Goal: Use online tool/utility: Use online tool/utility

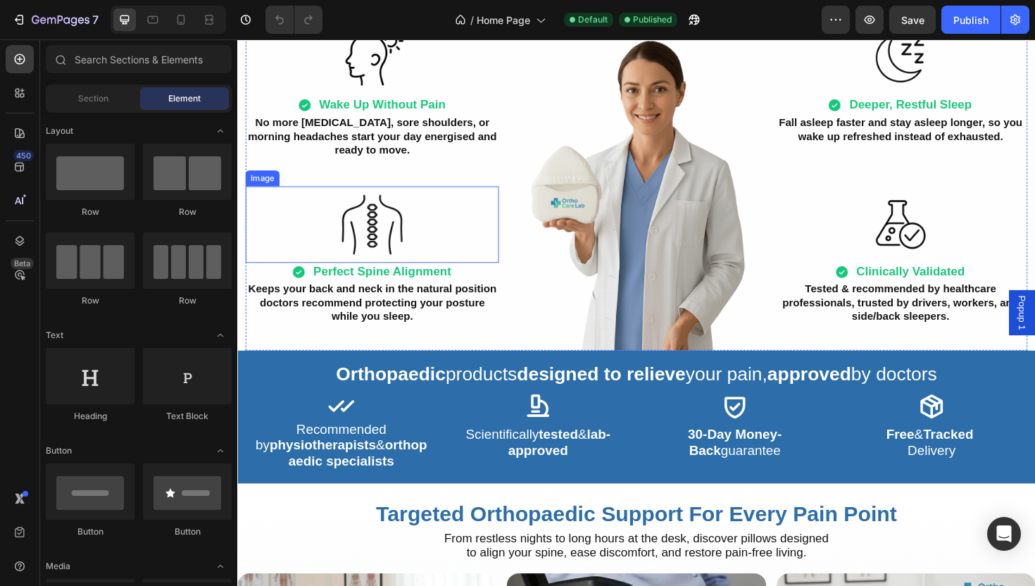
scroll to position [731, 0]
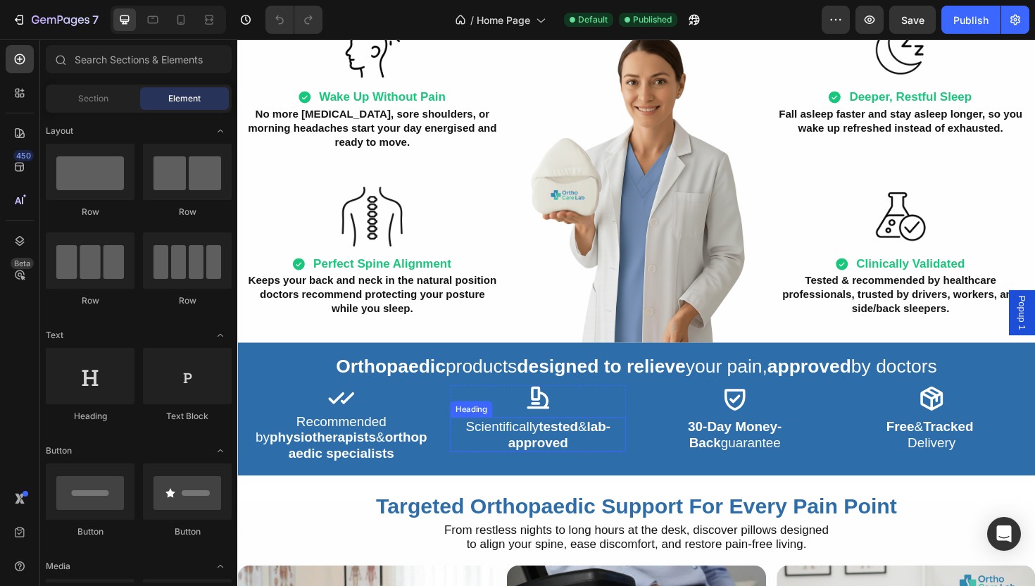
click at [476, 470] on h2 "Scientifically tested & lab-approved" at bounding box center [555, 457] width 186 height 37
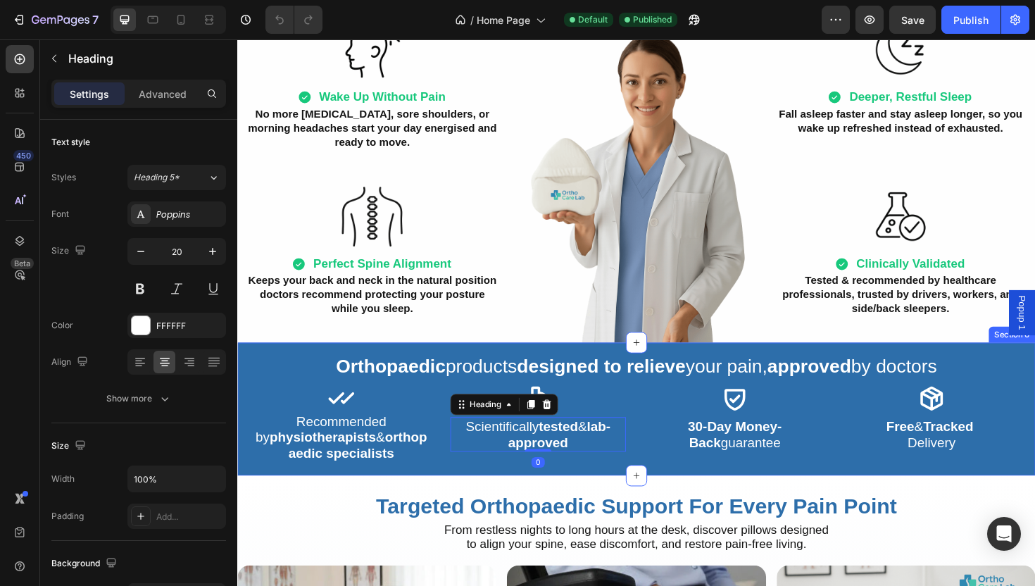
click at [448, 496] on div "Orthopaedic products designed to relieve your pain, approved by doctors Heading…" at bounding box center [659, 430] width 845 height 141
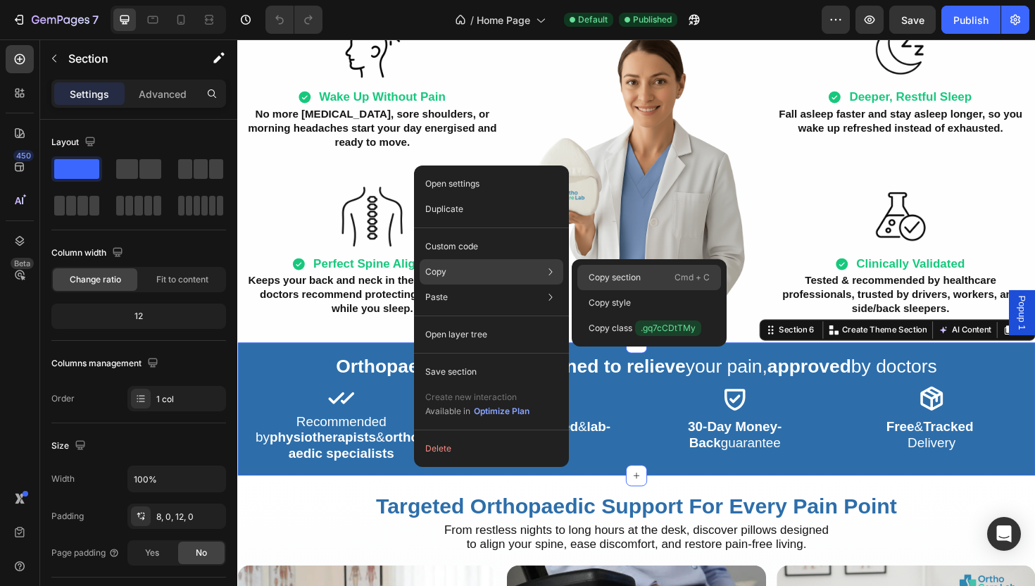
click at [649, 284] on div "Copy section Cmd + C" at bounding box center [649, 277] width 144 height 25
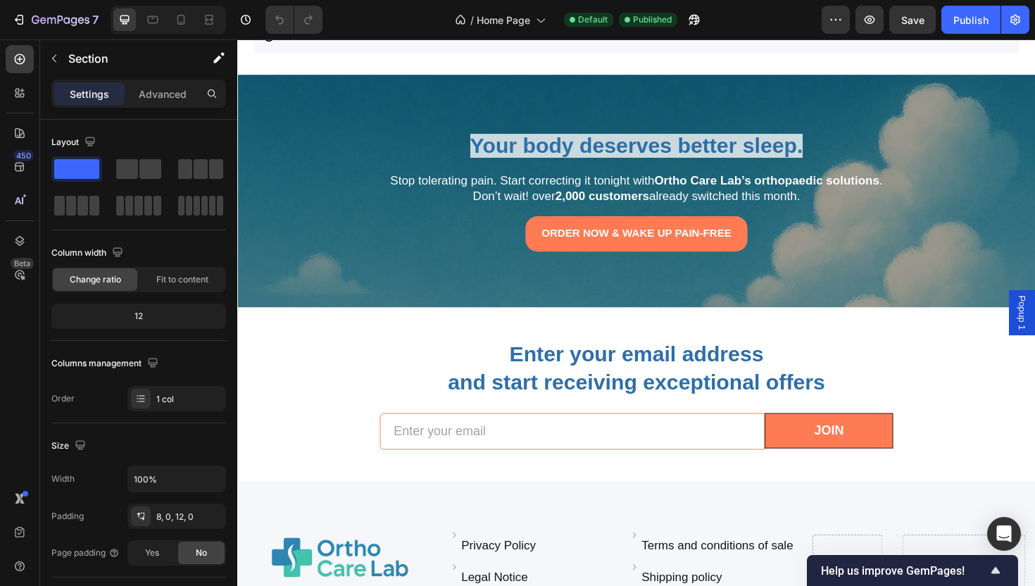
scroll to position [2681, 0]
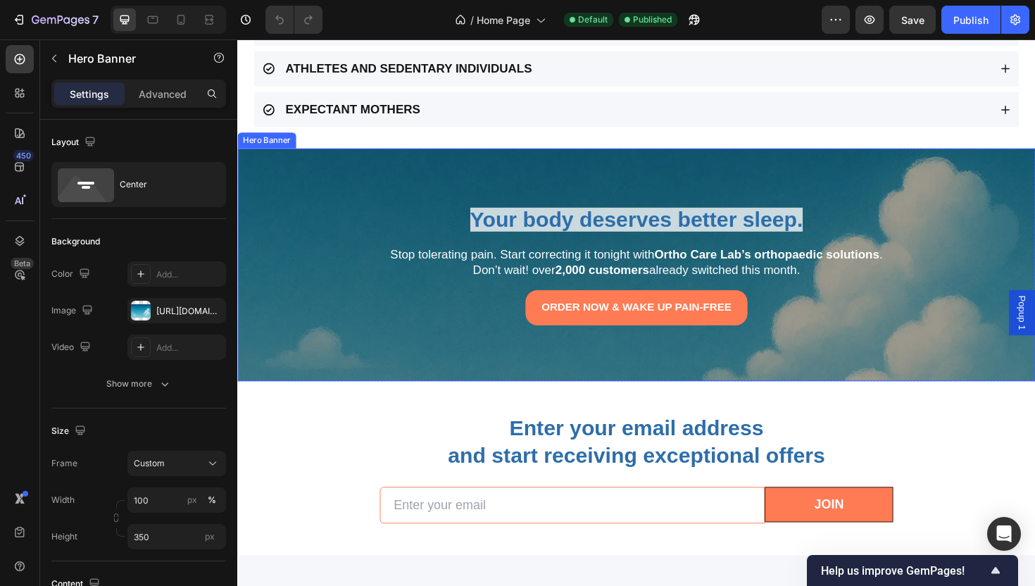
click at [396, 175] on div "Overlay" at bounding box center [659, 278] width 845 height 246
drag, startPoint x: 23, startPoint y: 241, endPoint x: 49, endPoint y: 251, distance: 28.1
click at [23, 240] on icon at bounding box center [20, 241] width 14 height 14
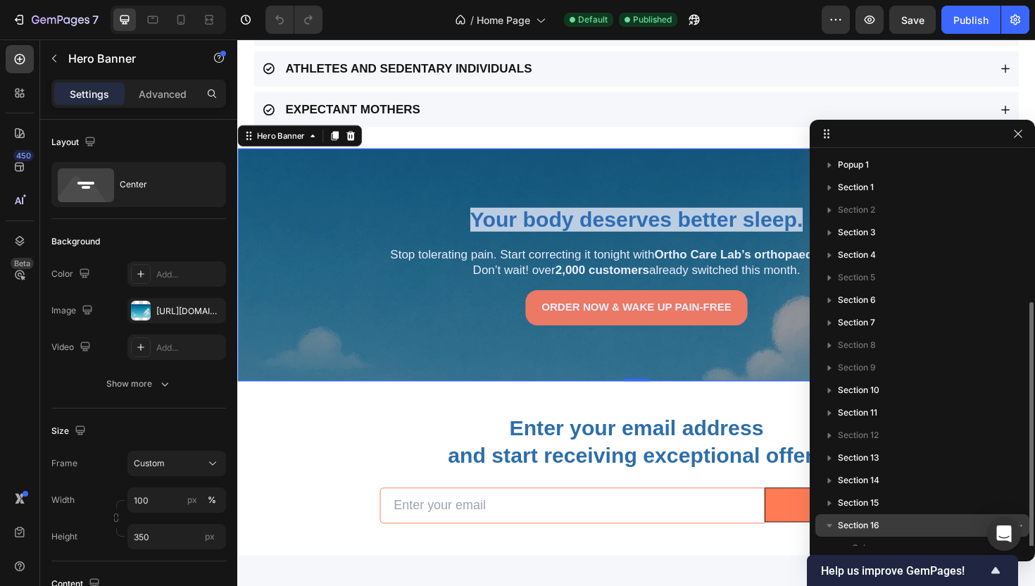
scroll to position [81, 0]
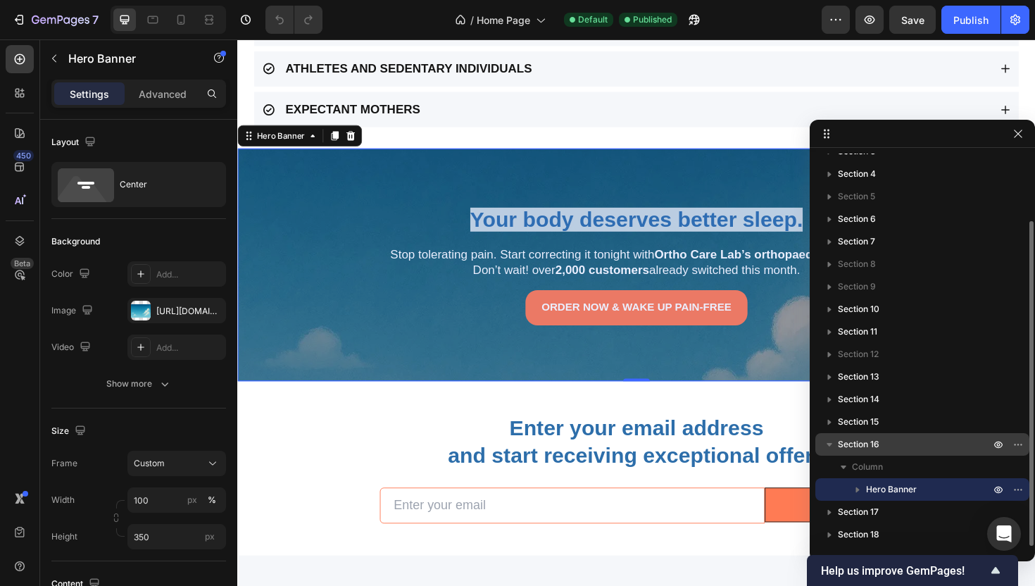
click at [949, 453] on div "Section 16" at bounding box center [922, 444] width 203 height 23
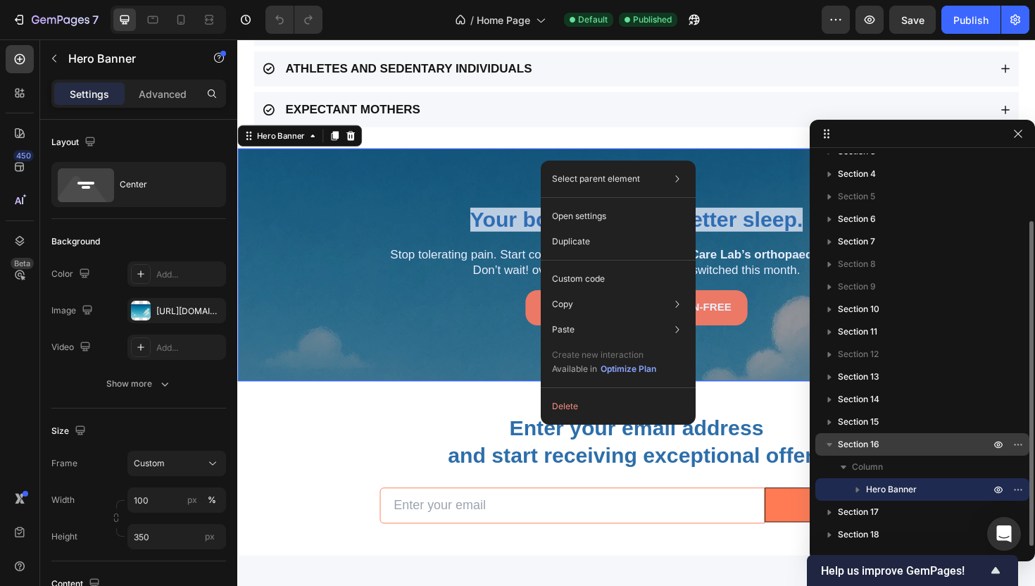
click at [874, 447] on span "Section 16" at bounding box center [859, 444] width 42 height 14
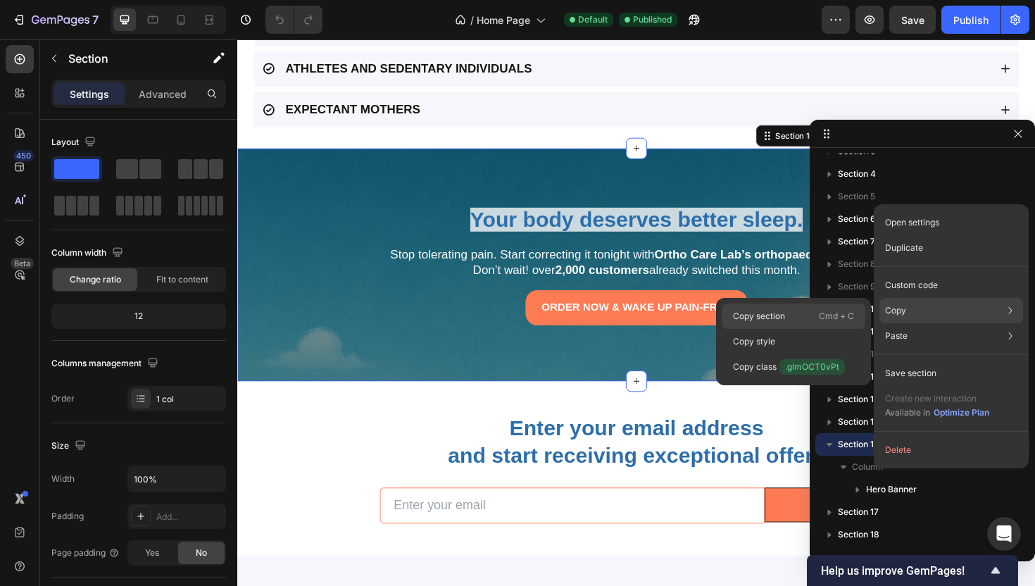
click at [828, 313] on p "Cmd + C" at bounding box center [836, 316] width 35 height 14
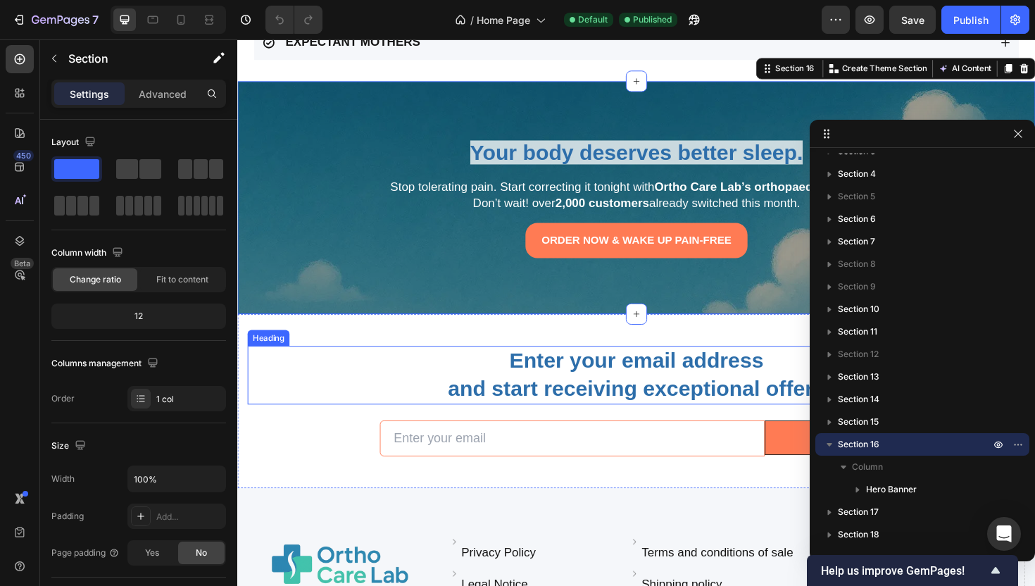
scroll to position [2794, 0]
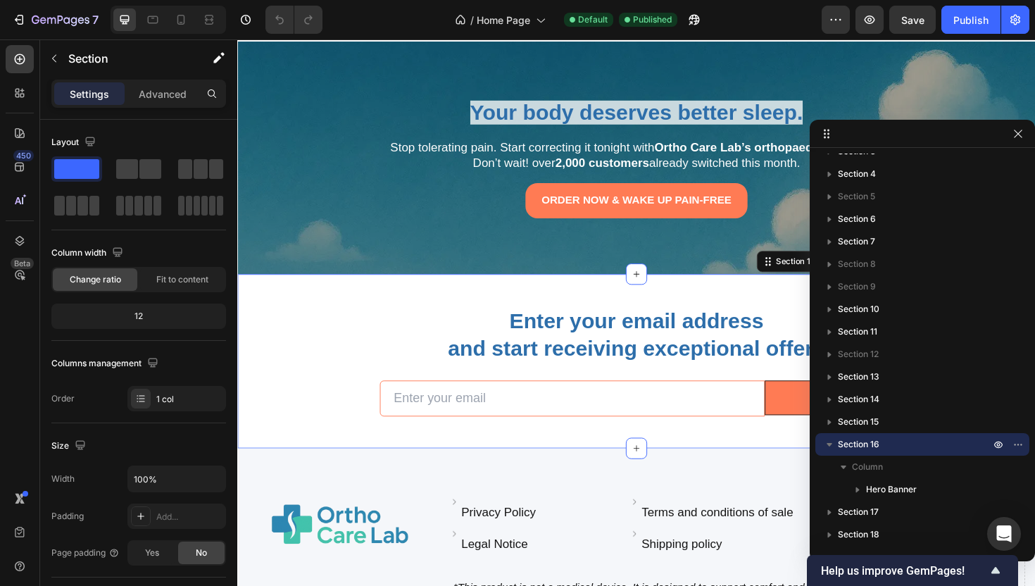
click at [736, 298] on div "Enter your email address and start receiving exceptional offers Heading Email F…" at bounding box center [659, 380] width 845 height 184
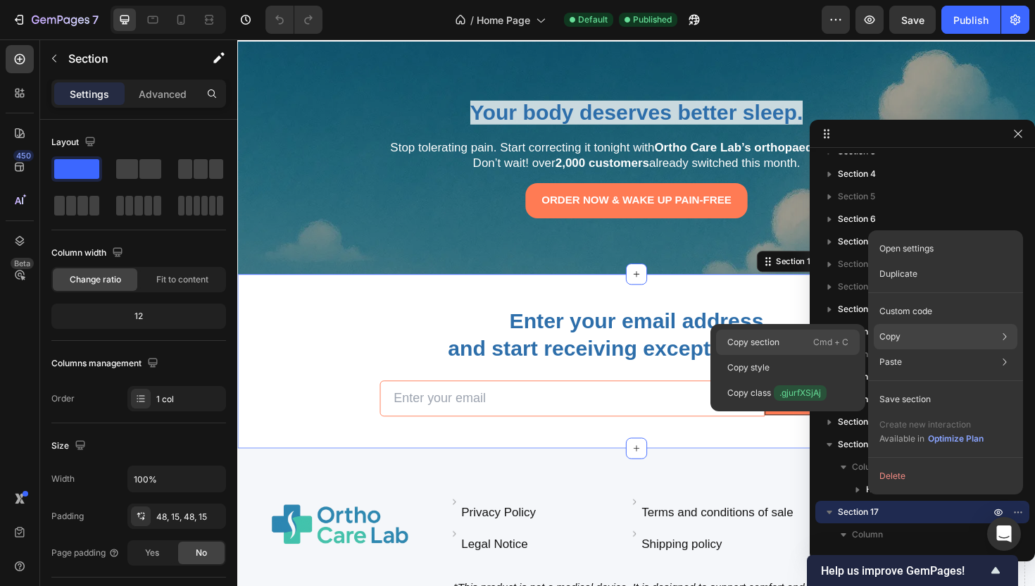
click at [828, 340] on p "Cmd + C" at bounding box center [830, 342] width 35 height 14
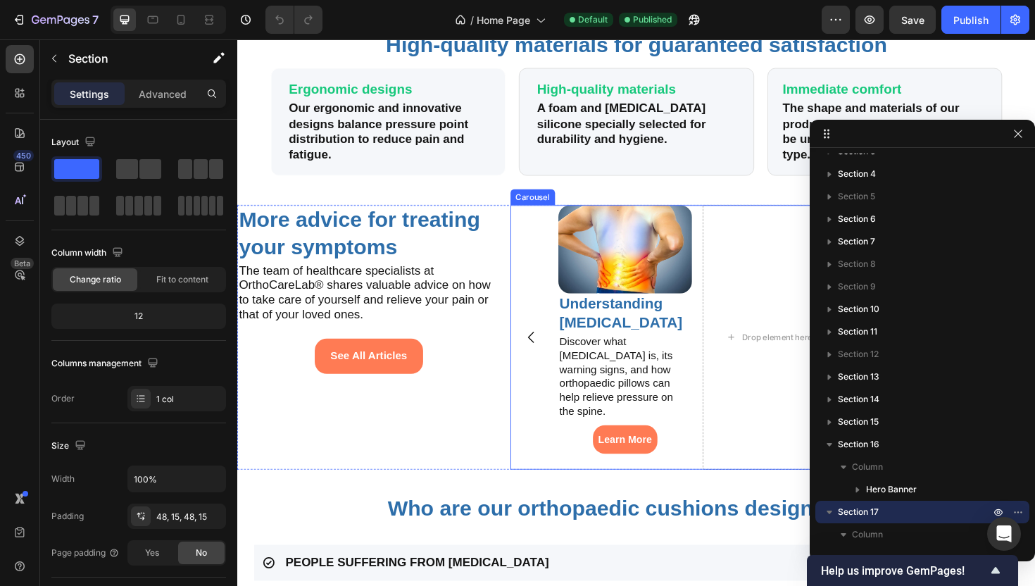
scroll to position [2237, 0]
